Goal: Transaction & Acquisition: Obtain resource

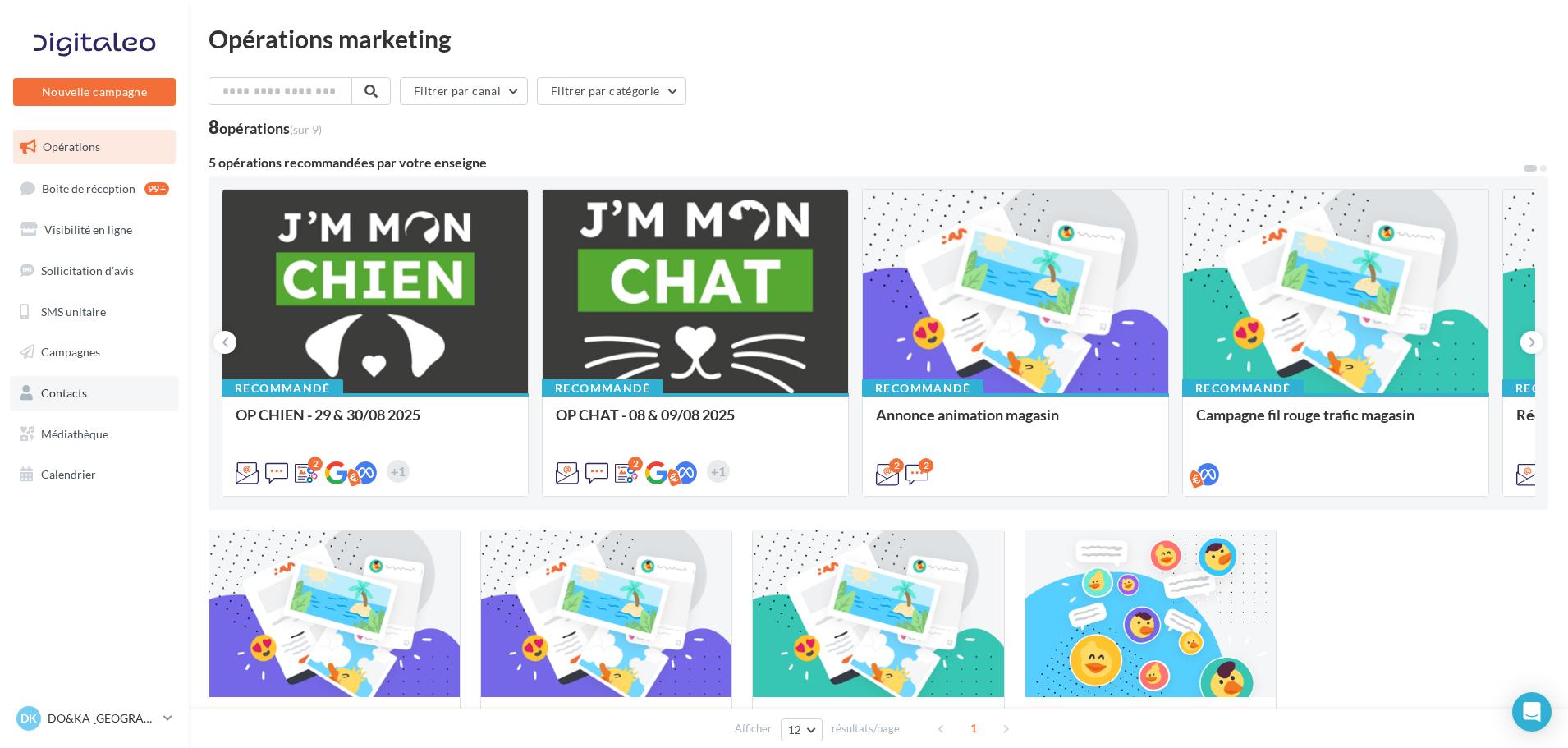
click at [89, 380] on link "Contacts" at bounding box center [94, 392] width 169 height 35
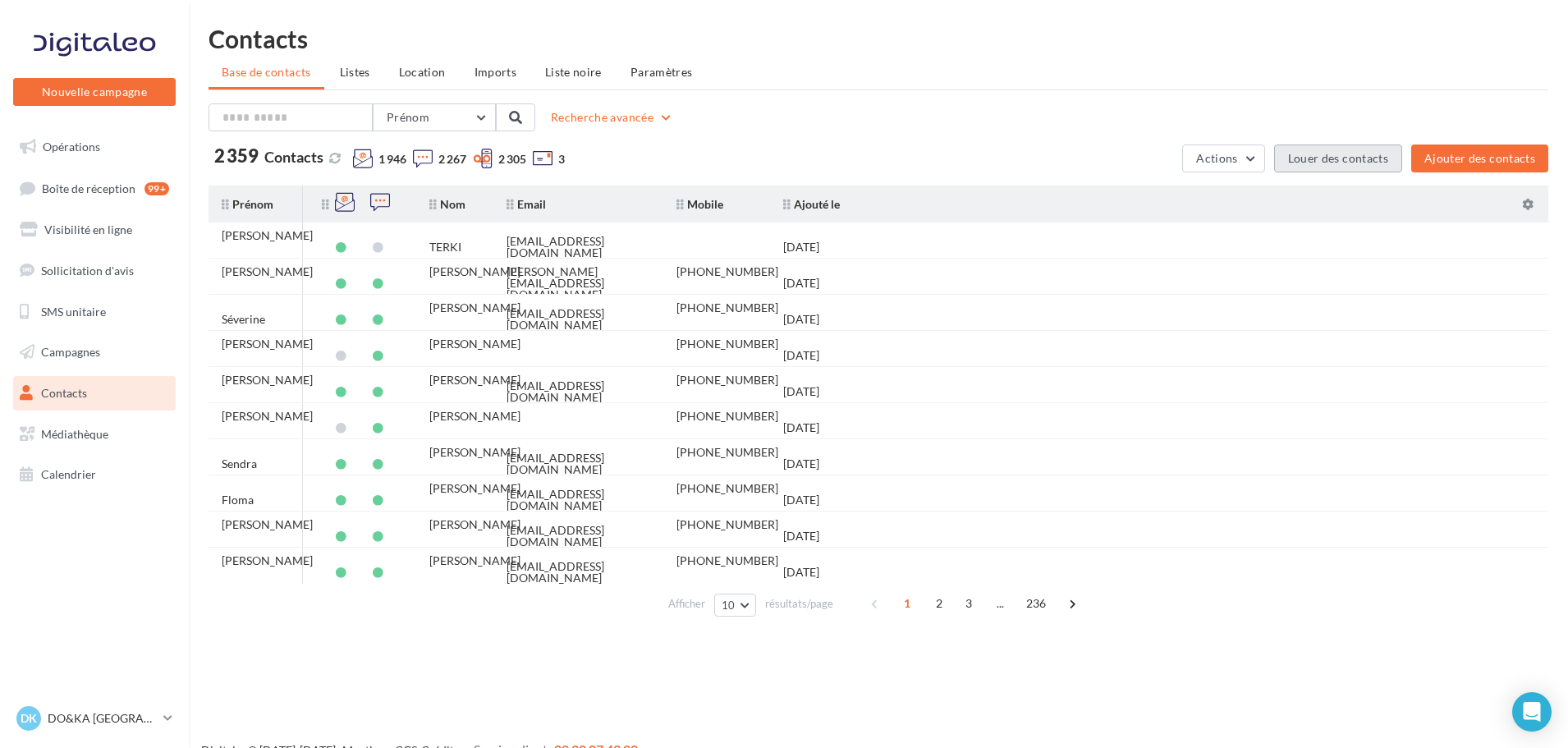
click at [1347, 154] on button "Louer des contacts" at bounding box center [1338, 158] width 128 height 28
click at [1336, 162] on button "Louer des contacts" at bounding box center [1338, 158] width 128 height 28
click at [412, 75] on span "Location" at bounding box center [422, 72] width 47 height 14
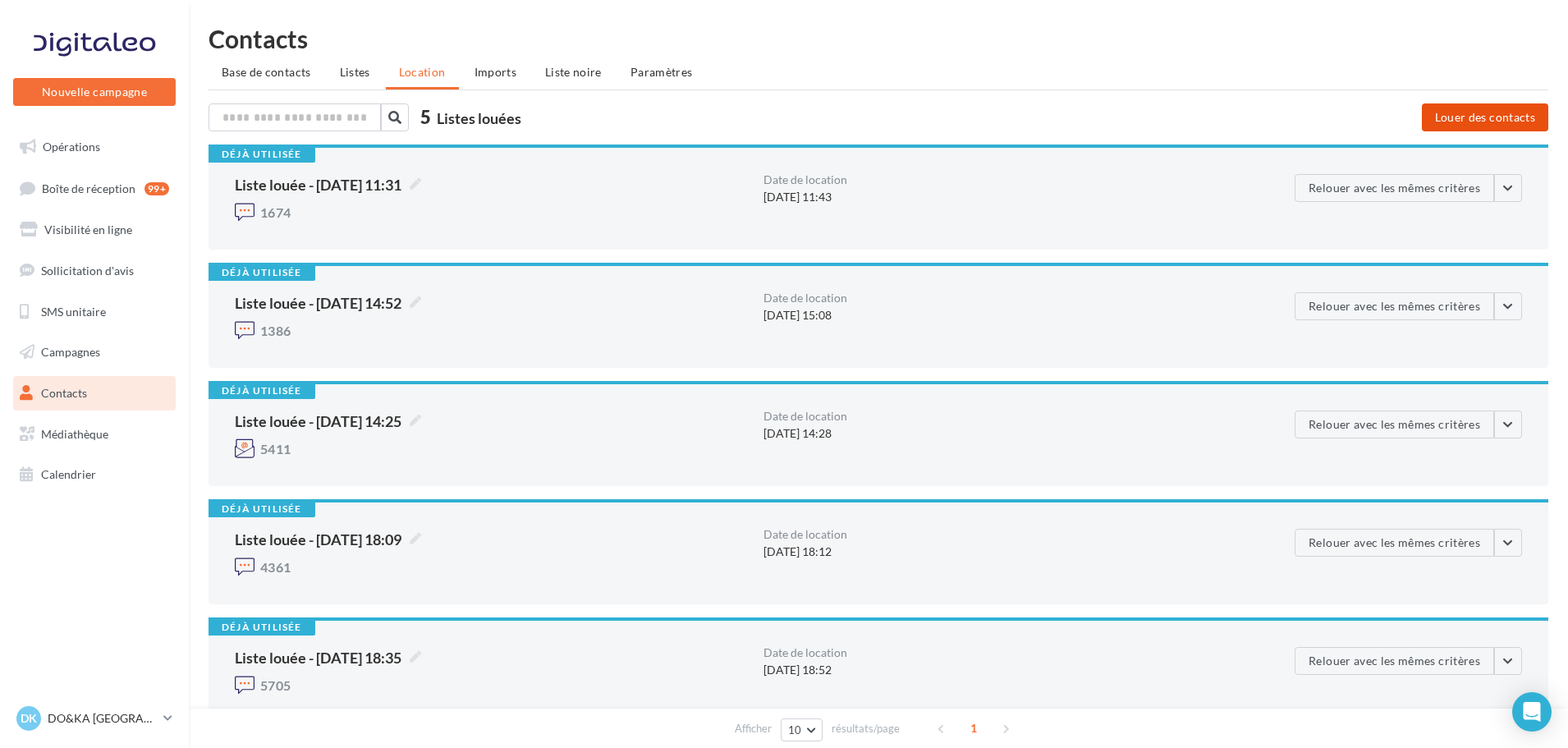
click at [1475, 116] on button "Louer des contacts" at bounding box center [1485, 117] width 126 height 28
click at [1481, 122] on button "Louer des contacts" at bounding box center [1485, 117] width 126 height 28
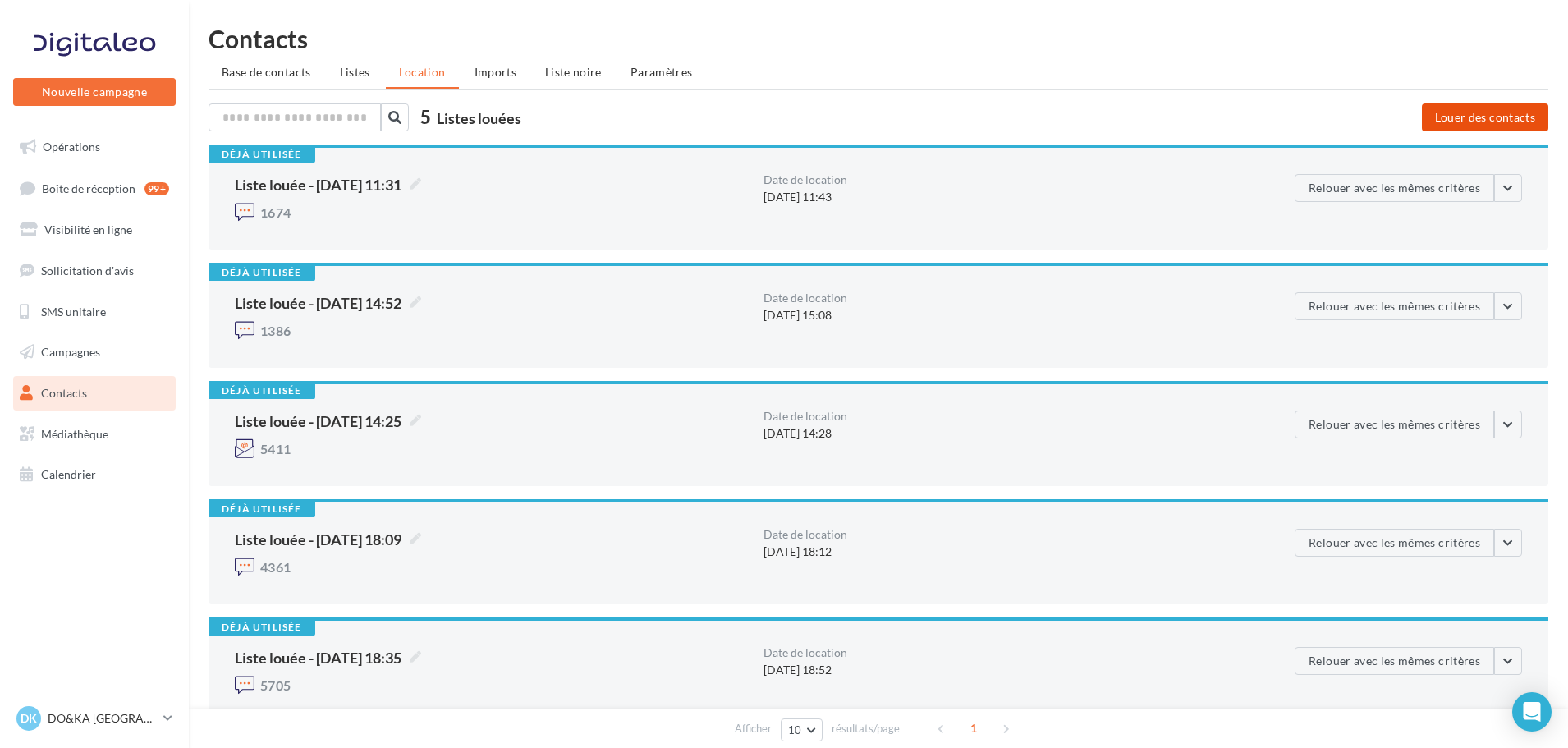
click at [1481, 122] on button "Louer des contacts" at bounding box center [1485, 117] width 126 height 28
click at [1474, 116] on button "Louer des contacts" at bounding box center [1485, 117] width 126 height 28
click at [367, 75] on span "Listes" at bounding box center [355, 72] width 31 height 14
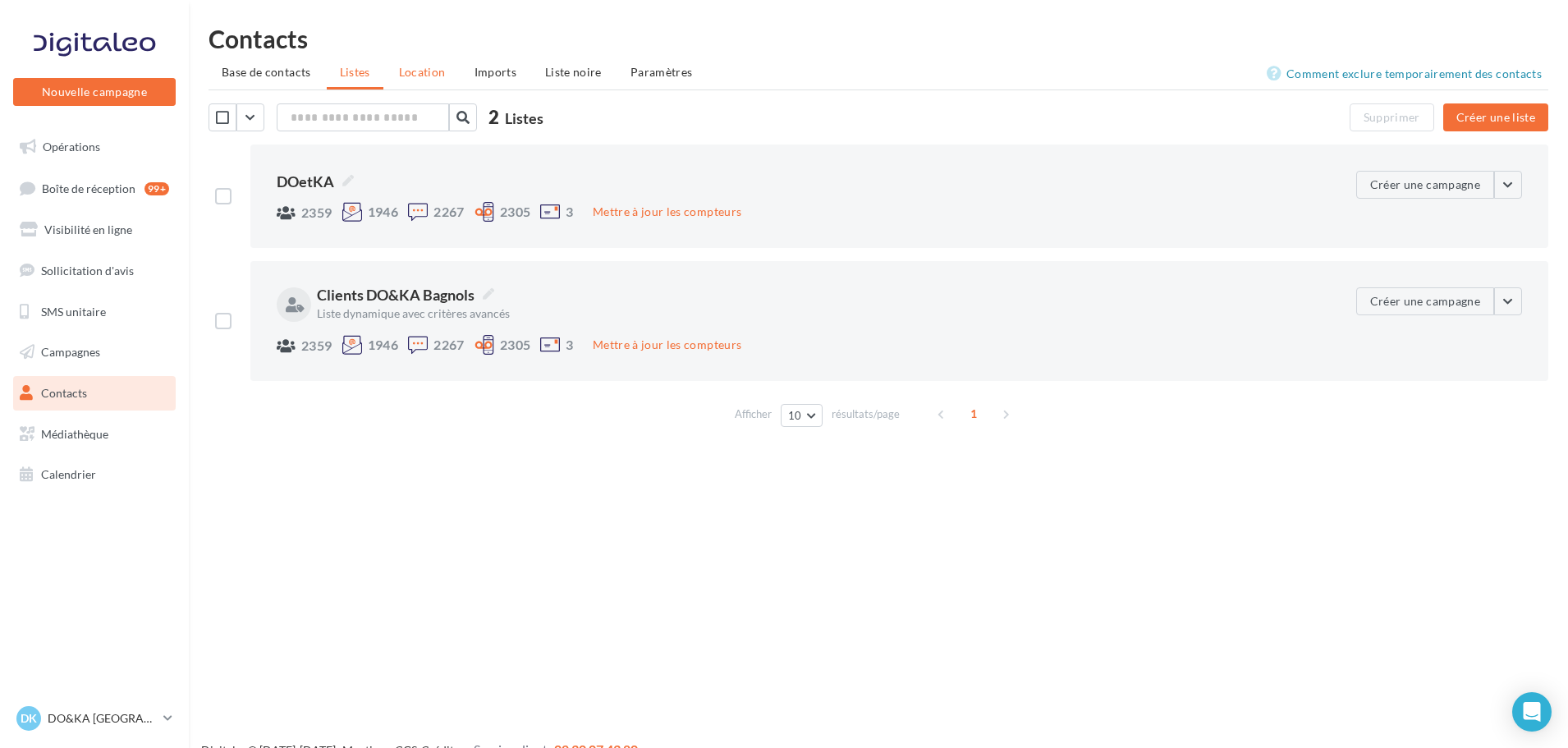
click at [422, 75] on span "Location" at bounding box center [422, 72] width 47 height 14
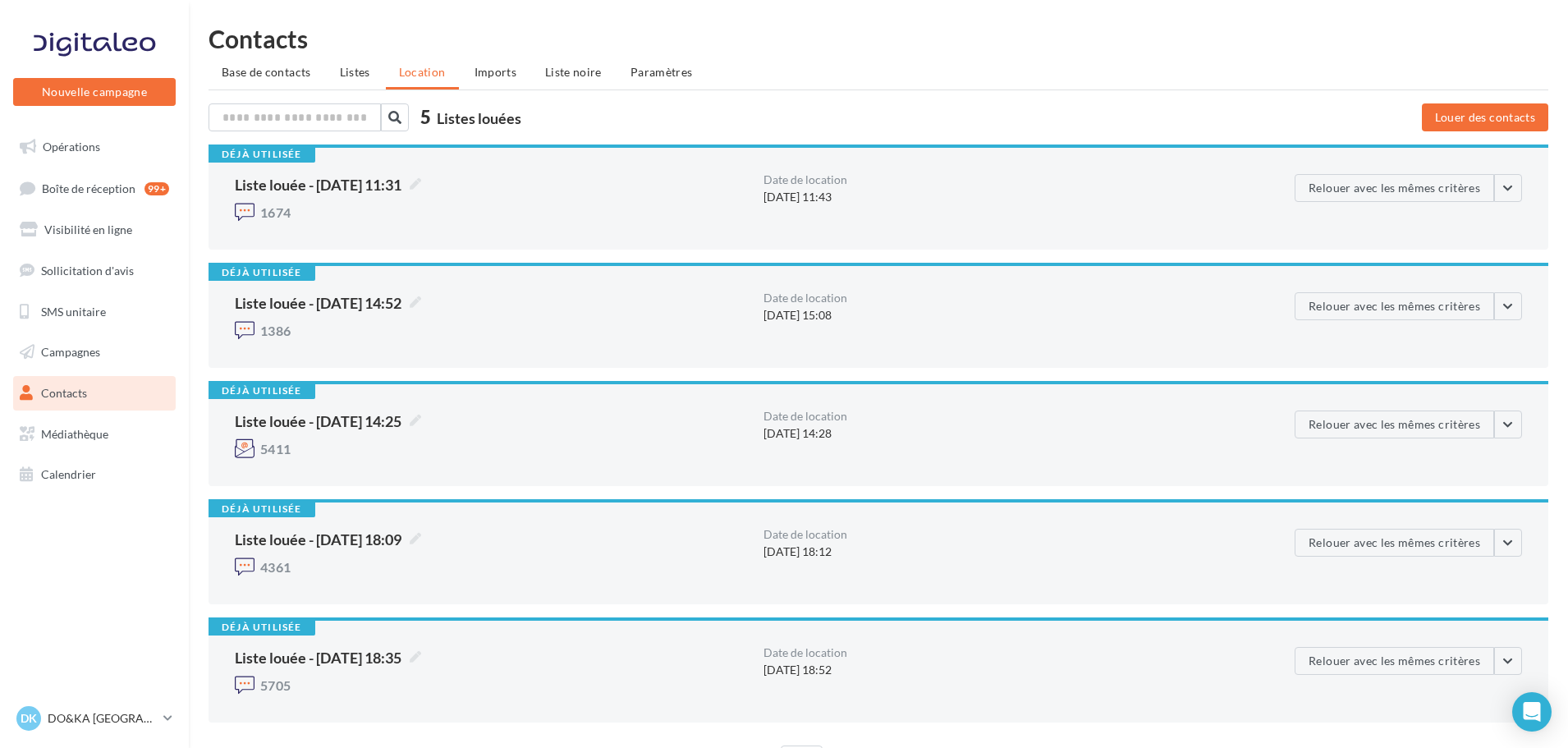
scroll to position [97, 0]
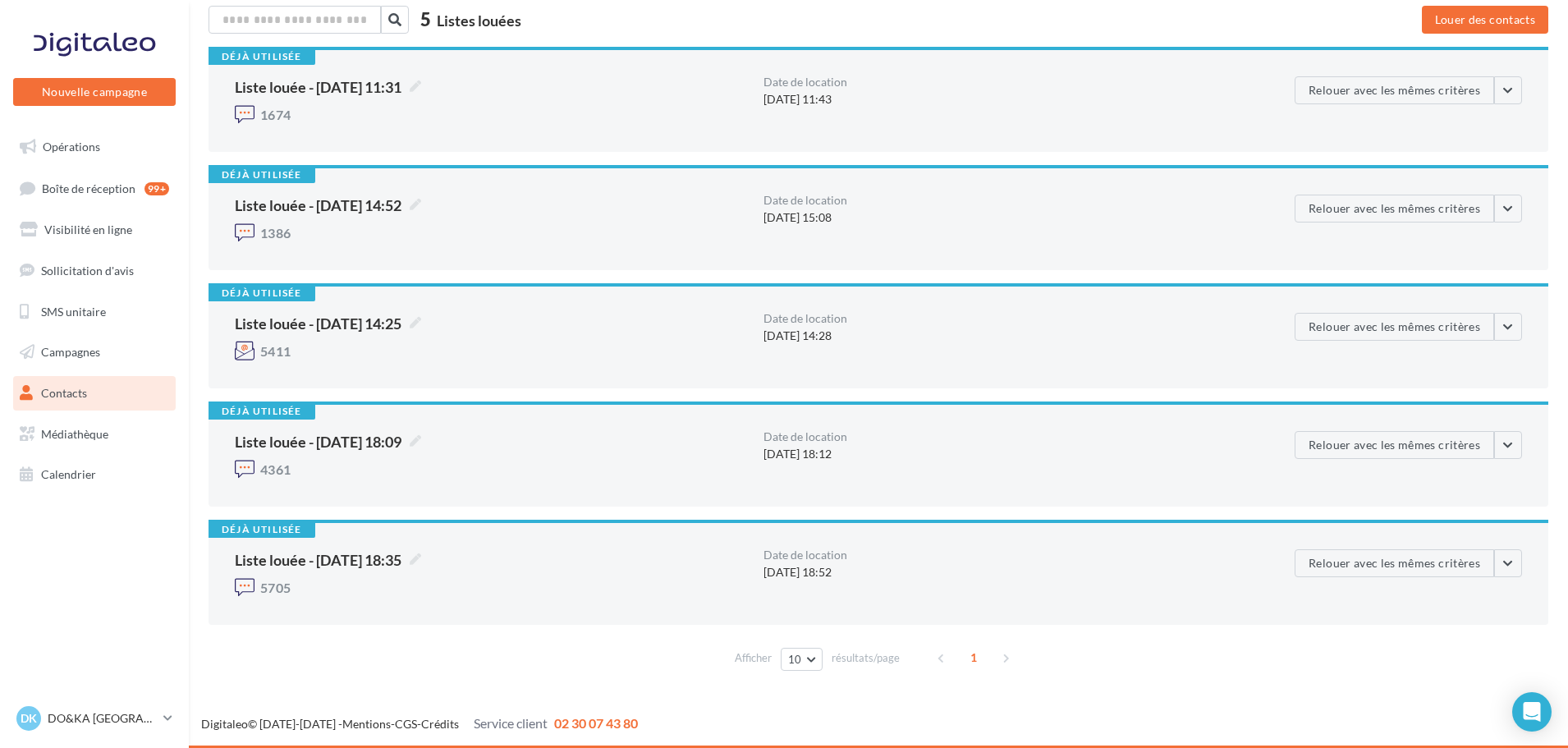
drag, startPoint x: 641, startPoint y: 724, endPoint x: 548, endPoint y: 721, distance: 93.0
click at [548, 721] on div "Digitaleo © 2015-2025 - Mentions - CGS - Crédits Service client 02 30 07 43 80" at bounding box center [878, 723] width 1379 height 19
click at [654, 730] on div "Digitaleo © 2015-2025 - Mentions - CGS - Crédits Service client 02 30 07 43 80" at bounding box center [878, 723] width 1379 height 19
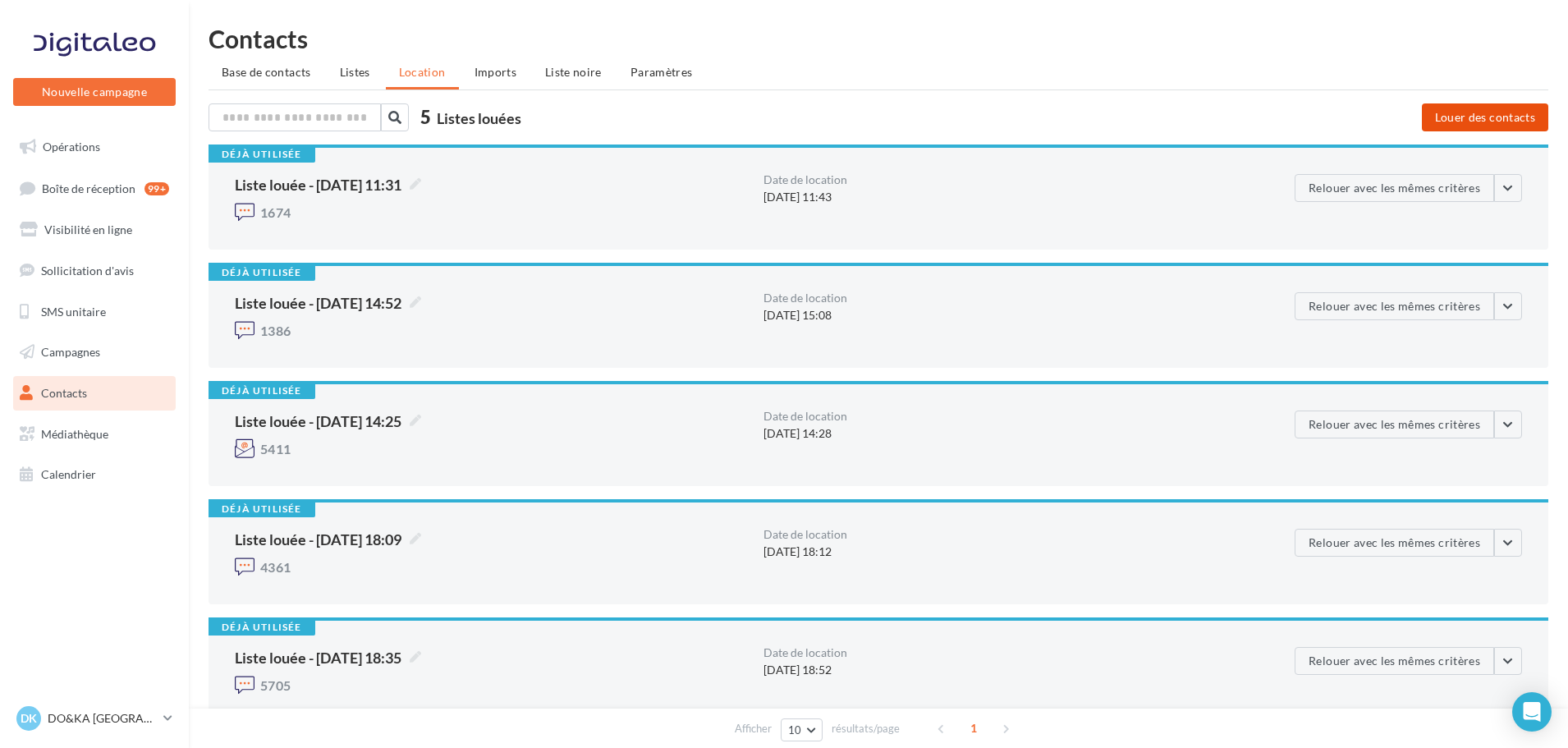
click at [1464, 120] on button "Louer des contacts" at bounding box center [1485, 117] width 126 height 28
click at [115, 714] on p "DO&KA [GEOGRAPHIC_DATA]" at bounding box center [102, 718] width 109 height 17
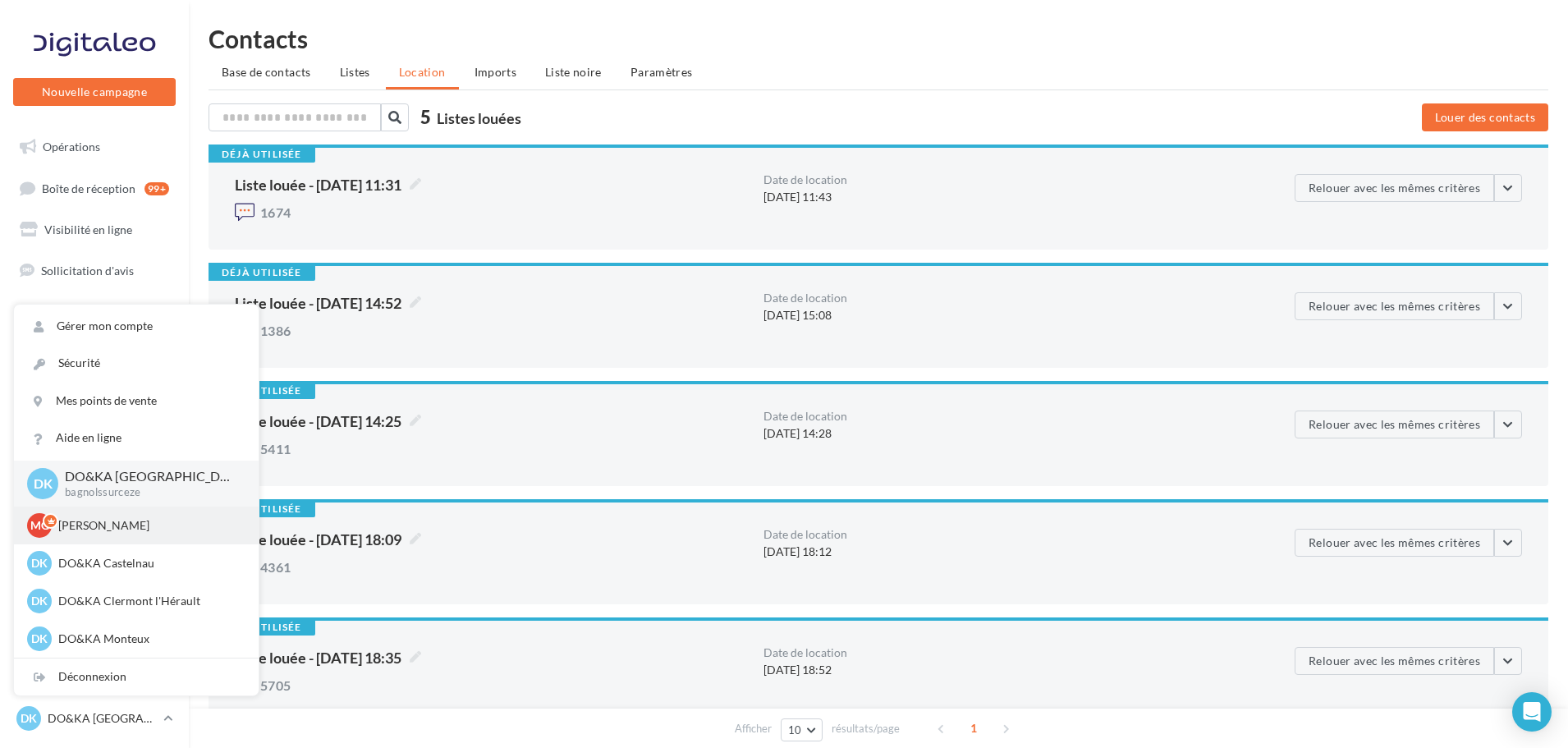
click at [127, 524] on p "Marie Guittet" at bounding box center [149, 525] width 181 height 17
